Goal: Information Seeking & Learning: Learn about a topic

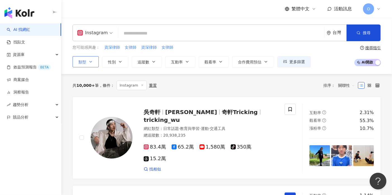
click at [81, 62] on span "類型" at bounding box center [82, 62] width 8 height 4
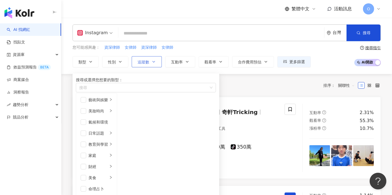
click at [136, 61] on button "追蹤數" at bounding box center [147, 61] width 30 height 11
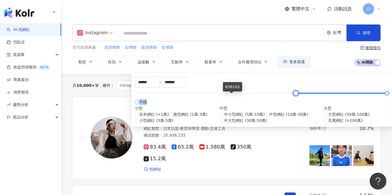
drag, startPoint x: 140, startPoint y: 96, endPoint x: 232, endPoint y: 102, distance: 92.2
click at [232, 102] on div "****** - ******* 不限 小型 奈米網紅 (<1萬) 微型網紅 (1萬-3萬) 小型網紅 (3萬-5萬) 中型 中小型網紅 (5萬-10萬) 中…" at bounding box center [262, 100] width 254 height 47
click at [328, 118] on span "大型網紅 (50萬-100萬)" at bounding box center [349, 114] width 42 height 6
type input "******"
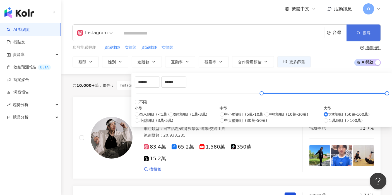
click at [370, 26] on button "搜尋" at bounding box center [363, 33] width 34 height 17
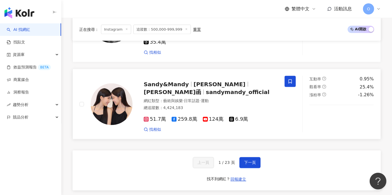
scroll to position [960, 0]
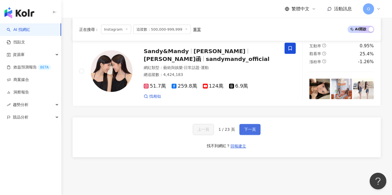
click at [252, 128] on span "下一頁" at bounding box center [250, 130] width 12 height 4
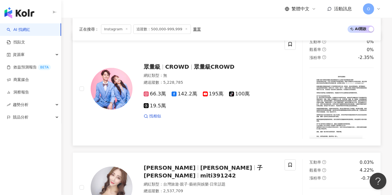
scroll to position [433, 0]
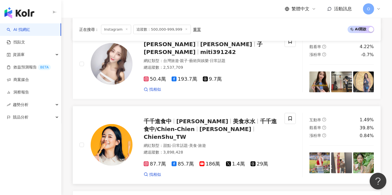
click at [220, 133] on span "千千進食中/Chien-Chien" at bounding box center [210, 125] width 133 height 14
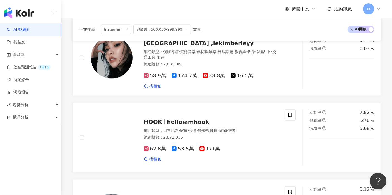
scroll to position [960, 0]
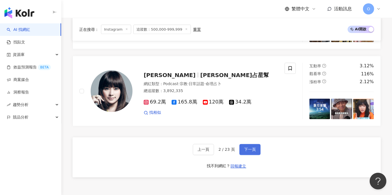
click at [256, 156] on button "下一頁" at bounding box center [249, 149] width 21 height 11
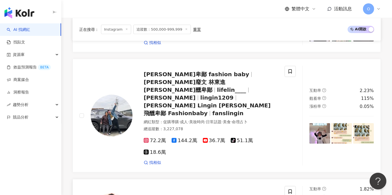
scroll to position [803, 0]
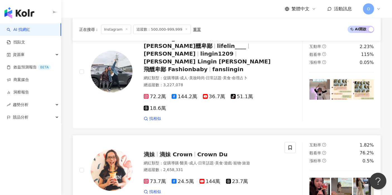
click at [210, 151] on span "Crown Du" at bounding box center [212, 154] width 30 height 7
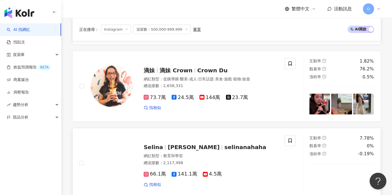
scroll to position [929, 0]
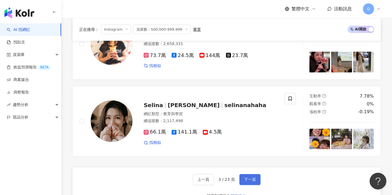
click at [257, 174] on button "下一頁" at bounding box center [249, 179] width 21 height 11
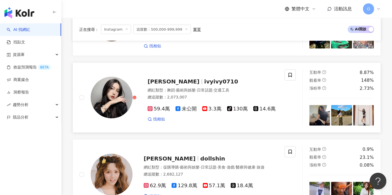
scroll to position [910, 0]
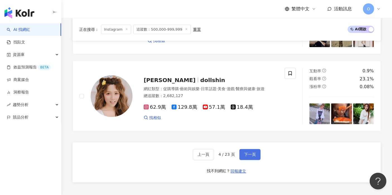
click at [252, 149] on button "下一頁" at bounding box center [249, 154] width 21 height 11
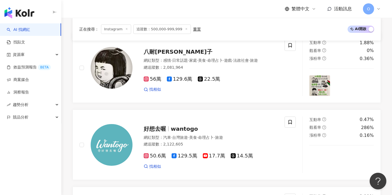
scroll to position [259, 0]
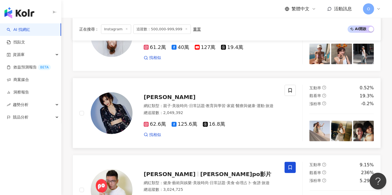
click at [154, 101] on span "許維恩" at bounding box center [170, 97] width 52 height 7
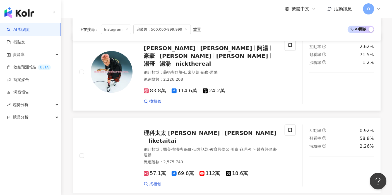
scroll to position [879, 0]
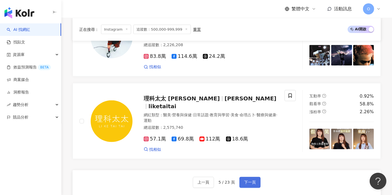
click at [251, 181] on span "下一頁" at bounding box center [250, 183] width 12 height 4
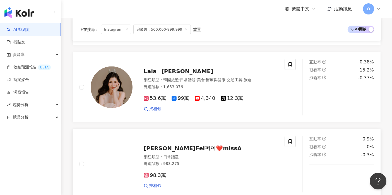
scroll to position [920, 0]
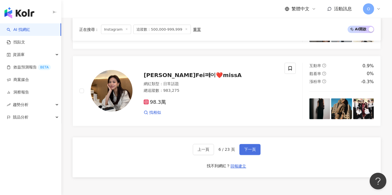
click at [251, 151] on span "下一頁" at bounding box center [250, 150] width 12 height 4
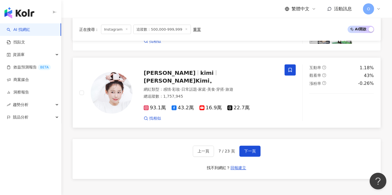
scroll to position [969, 0]
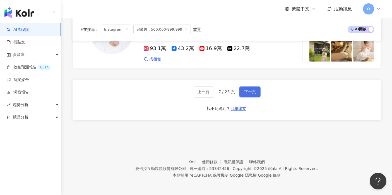
click at [241, 91] on button "下一頁" at bounding box center [249, 92] width 21 height 11
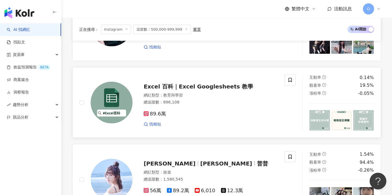
scroll to position [783, 0]
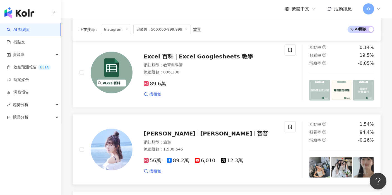
click at [200, 130] on span "Dewi Chien" at bounding box center [226, 133] width 52 height 7
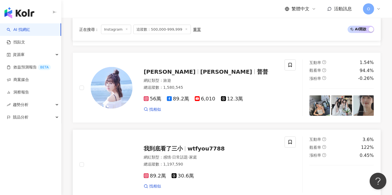
scroll to position [937, 0]
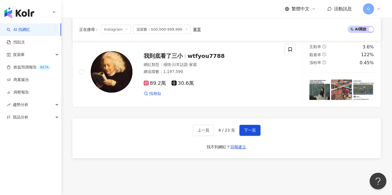
click at [248, 118] on div "上一頁 8 / 23 頁 下一頁 找不到網紅？ 回報建立" at bounding box center [226, 138] width 308 height 40
click at [248, 125] on button "下一頁" at bounding box center [249, 130] width 21 height 11
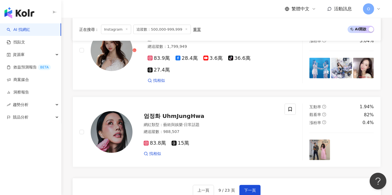
scroll to position [929, 0]
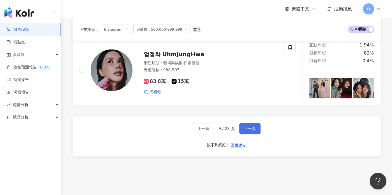
click at [254, 135] on button "下一頁" at bounding box center [249, 128] width 21 height 11
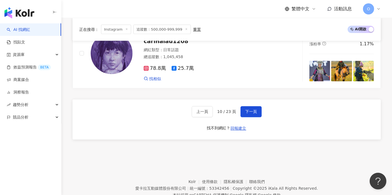
scroll to position [976, 0]
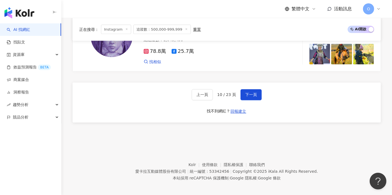
click at [250, 92] on div "上一頁 10 / 23 頁 下一頁 找不到網紅？ 回報建立" at bounding box center [226, 103] width 308 height 40
click at [249, 97] on span "下一頁" at bounding box center [251, 95] width 12 height 4
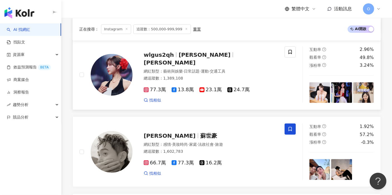
scroll to position [341, 0]
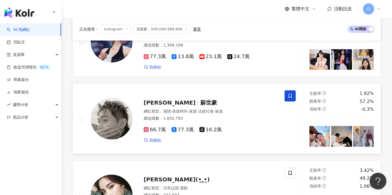
click at [200, 105] on span "蘇世豪" at bounding box center [208, 103] width 17 height 7
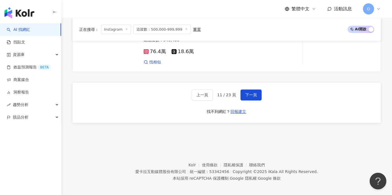
scroll to position [969, 0]
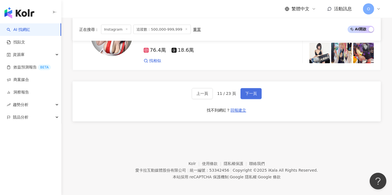
click at [258, 93] on button "下一頁" at bounding box center [250, 93] width 21 height 11
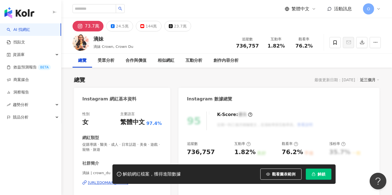
scroll to position [31, 0]
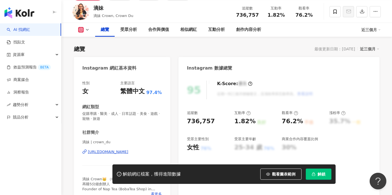
click at [120, 150] on div "https://www.instagram.com/crown_du/" at bounding box center [108, 152] width 40 height 5
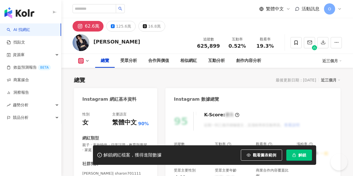
click at [306, 157] on span "解鎖" at bounding box center [302, 155] width 8 height 4
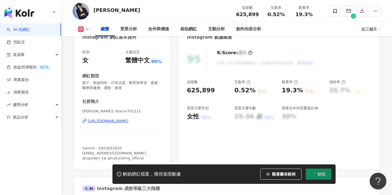
click at [128, 123] on div "https://www.instagram.com/sharon701111/" at bounding box center [108, 121] width 40 height 5
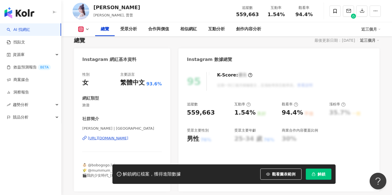
scroll to position [62, 0]
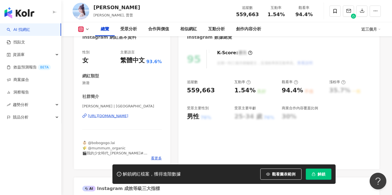
click at [128, 117] on div "[URL][DOMAIN_NAME]" at bounding box center [108, 116] width 40 height 5
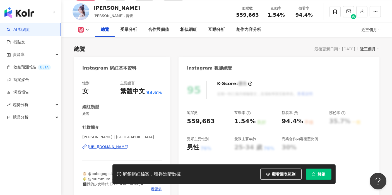
scroll to position [0, 0]
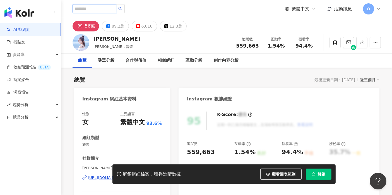
click at [102, 9] on input "search" at bounding box center [93, 8] width 43 height 9
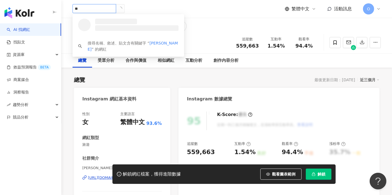
type input "**"
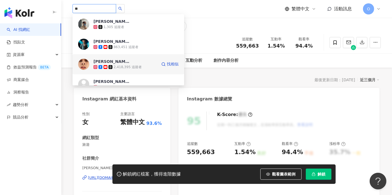
click at [147, 61] on div "蔡常勇 2,418,395 追蹤者" at bounding box center [125, 64] width 64 height 11
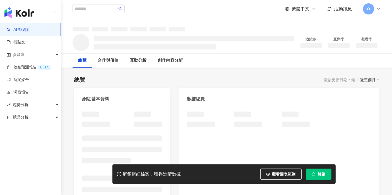
scroll to position [31, 0]
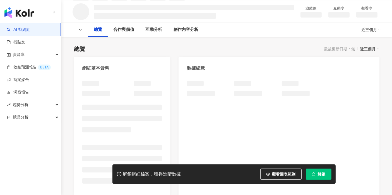
click at [317, 172] on span "解鎖" at bounding box center [321, 174] width 8 height 4
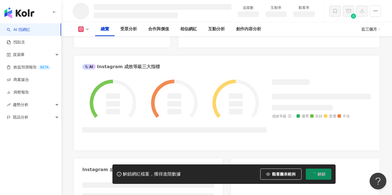
scroll to position [195, 0]
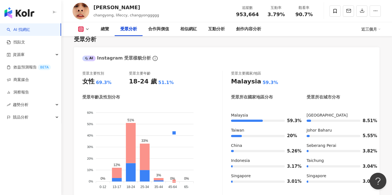
scroll to position [497, 0]
